Goal: Information Seeking & Learning: Learn about a topic

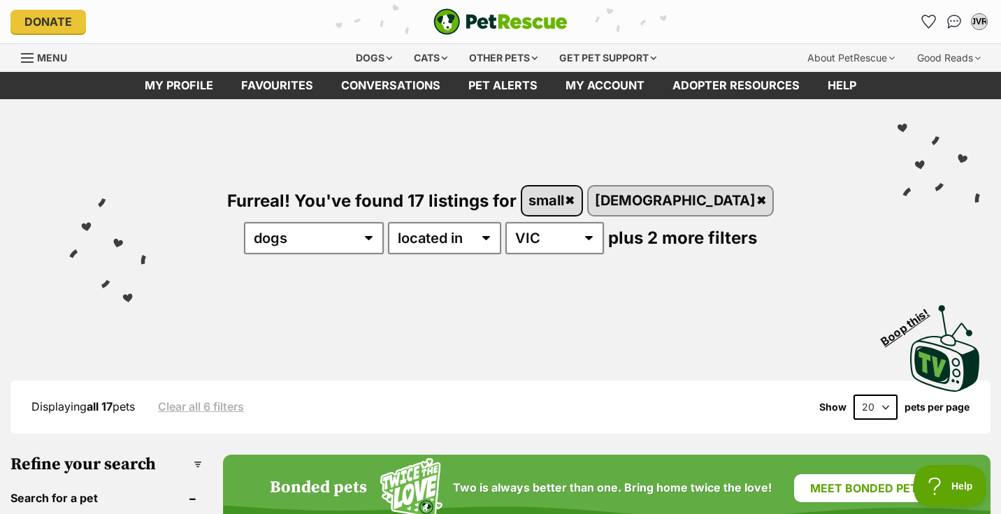
click at [538, 205] on link "small" at bounding box center [551, 201] width 59 height 29
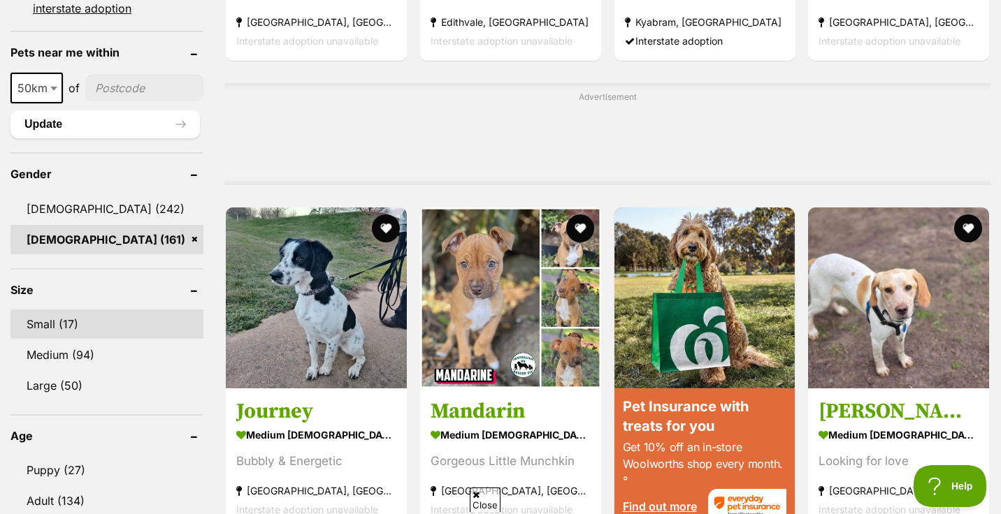
scroll to position [1062, 0]
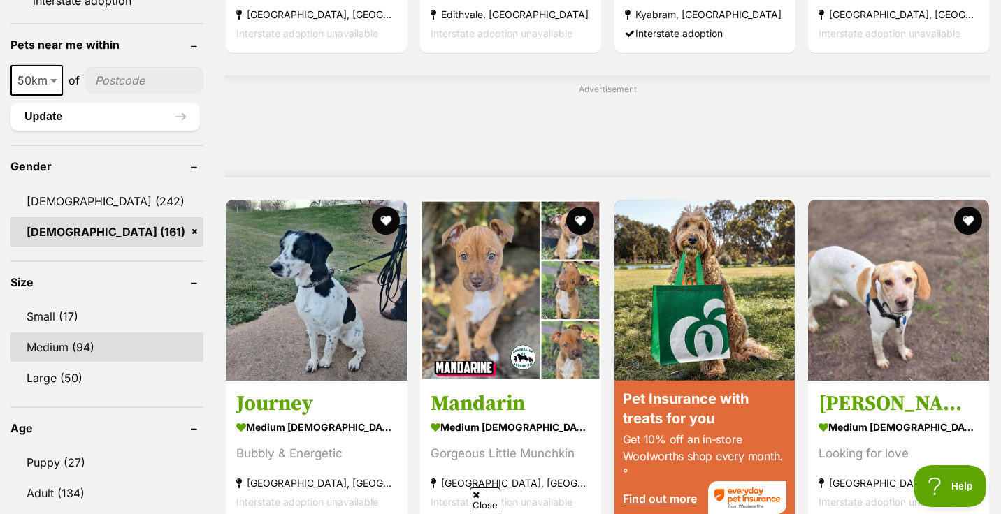
click at [61, 347] on link "Medium (94)" at bounding box center [106, 347] width 193 height 29
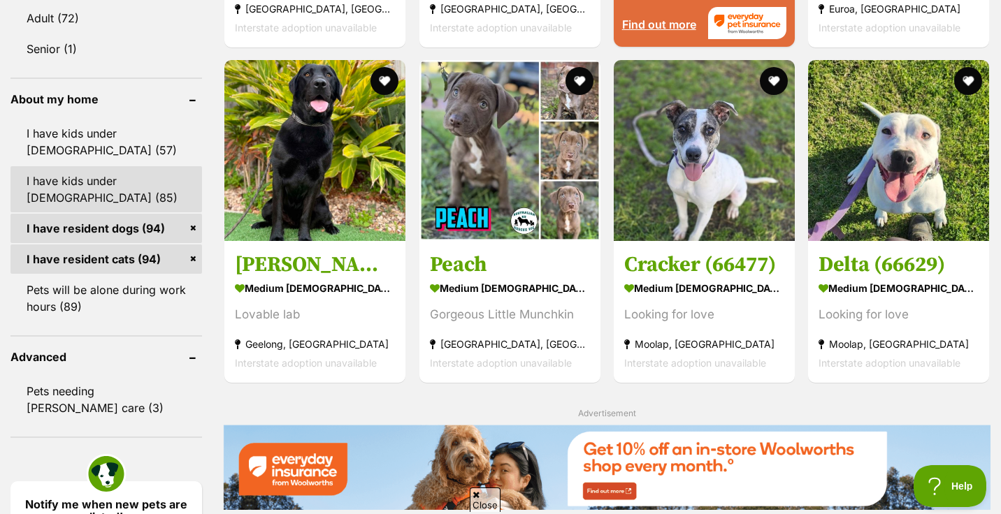
scroll to position [1541, 0]
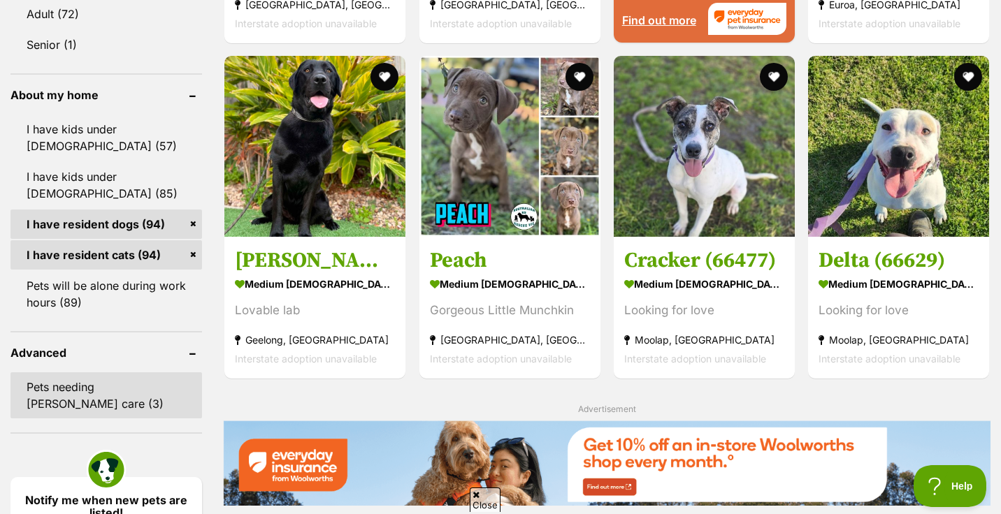
click at [103, 382] on link "Pets needing [PERSON_NAME] care (3)" at bounding box center [105, 395] width 191 height 46
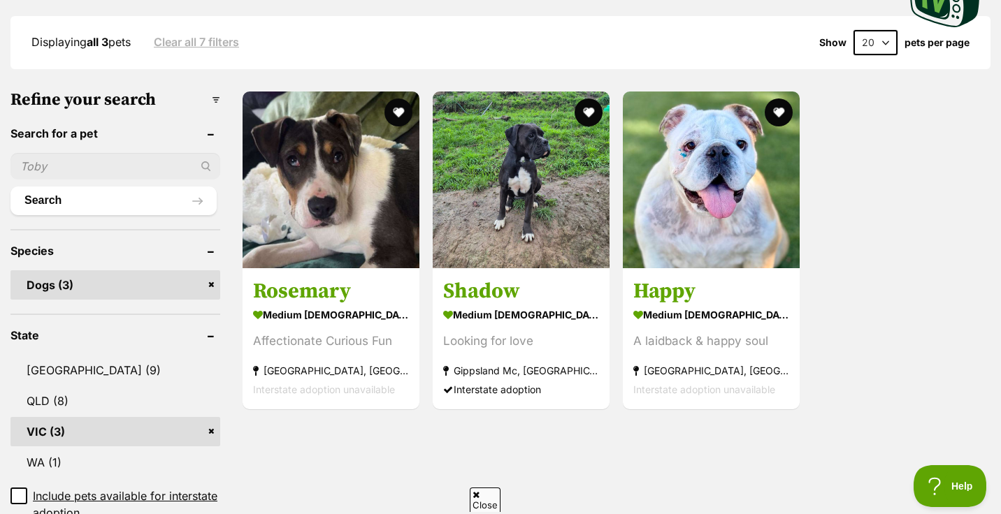
scroll to position [364, 0]
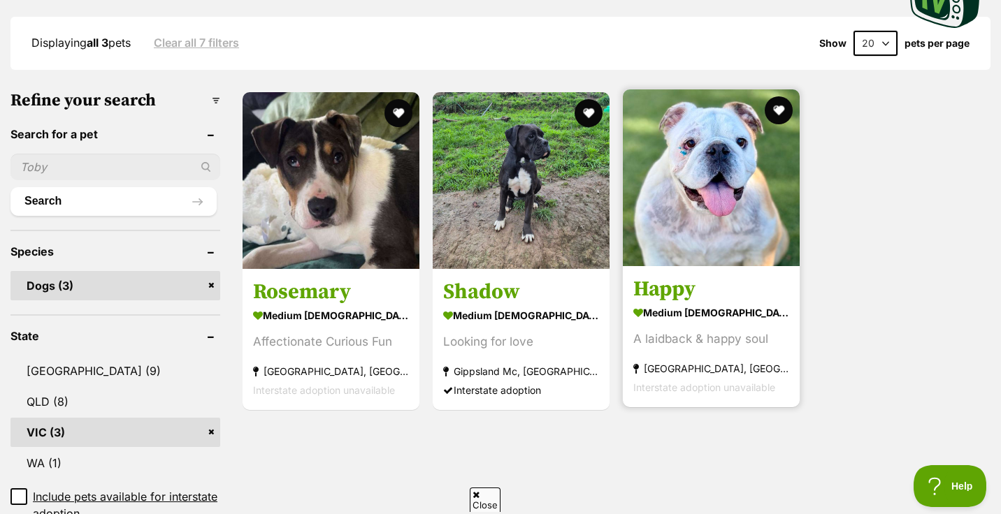
click at [721, 229] on img at bounding box center [711, 177] width 177 height 177
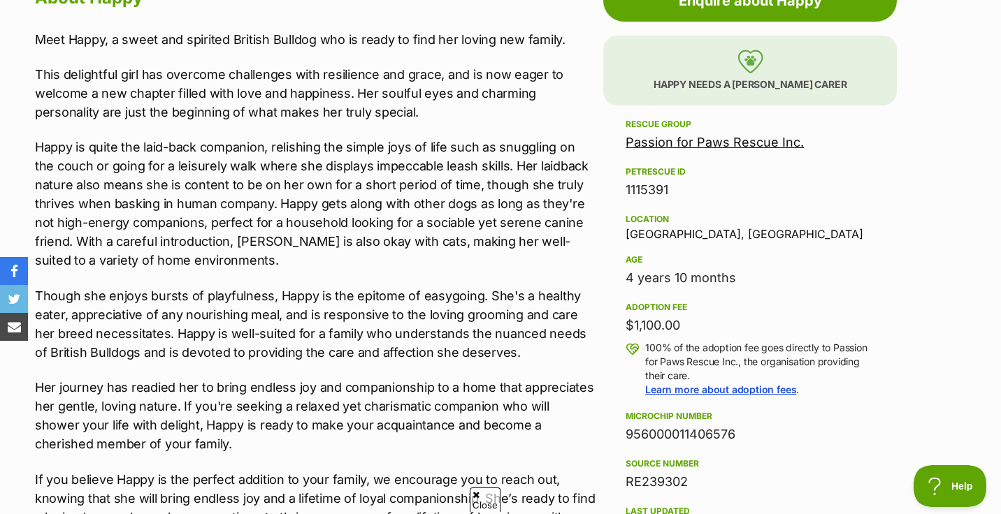
scroll to position [809, 0]
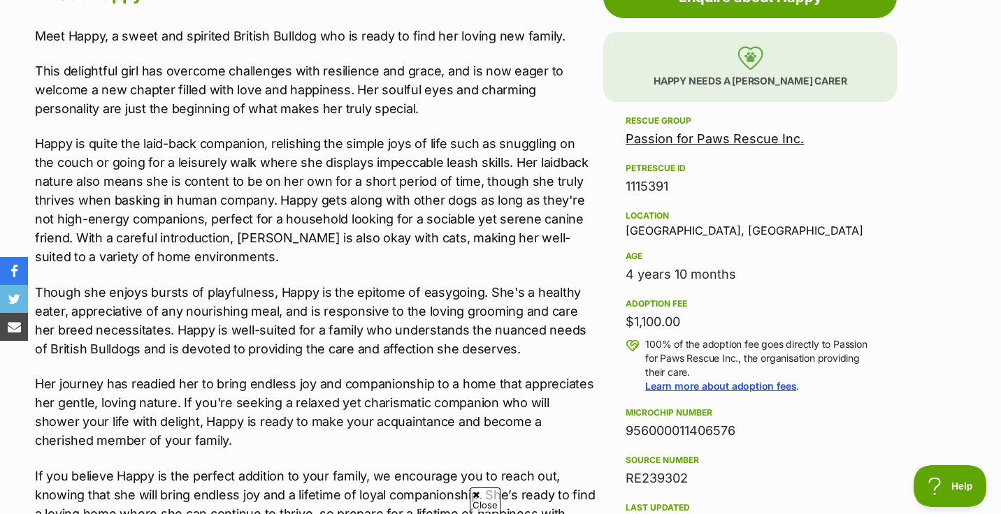
click at [747, 140] on link "Passion for Paws Rescue Inc." at bounding box center [714, 138] width 178 height 15
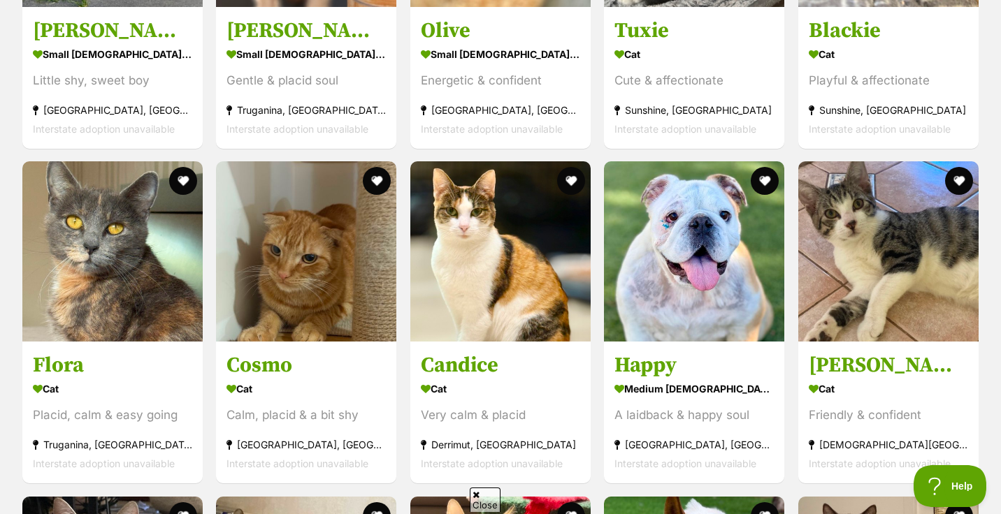
scroll to position [1416, 0]
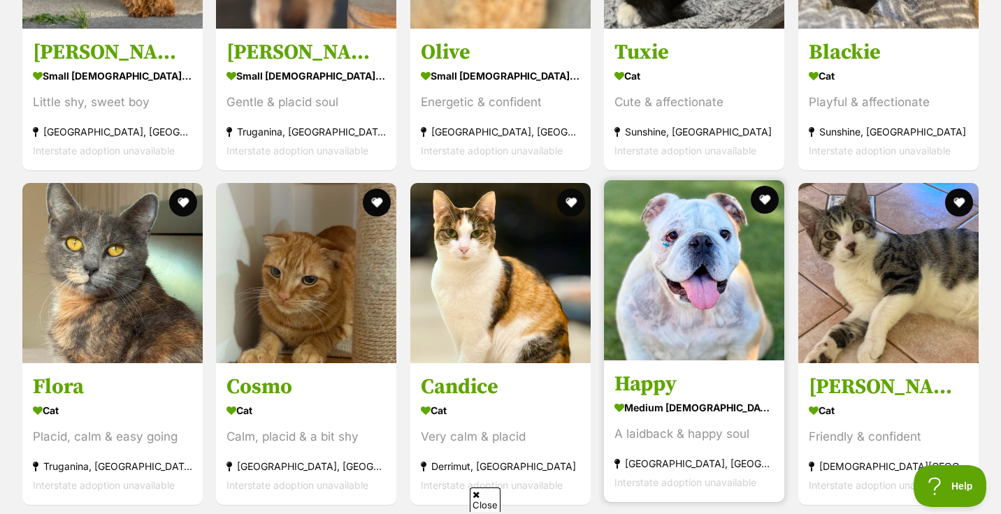
click at [688, 304] on img at bounding box center [694, 270] width 180 height 180
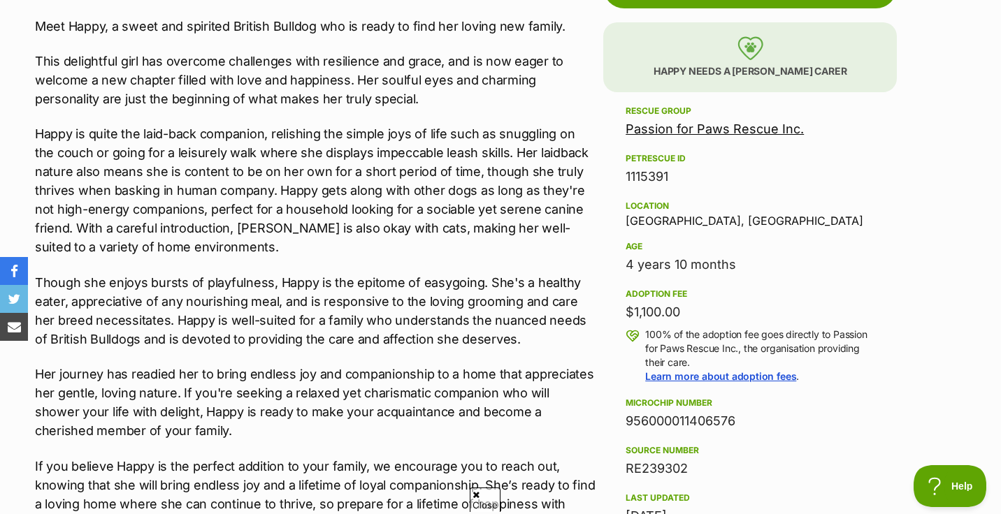
scroll to position [855, 0]
